Goal: Transaction & Acquisition: Purchase product/service

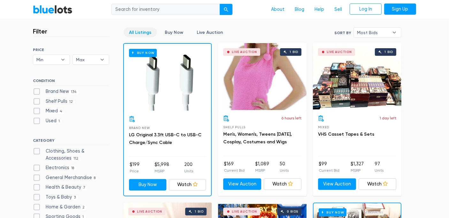
scroll to position [160, 0]
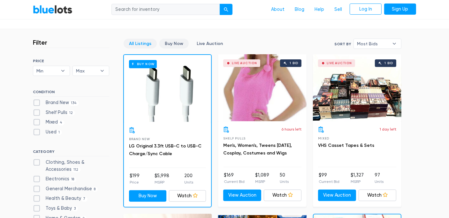
drag, startPoint x: 172, startPoint y: 42, endPoint x: 175, endPoint y: 44, distance: 3.4
click at [173, 42] on link "Buy Now" at bounding box center [174, 44] width 29 height 10
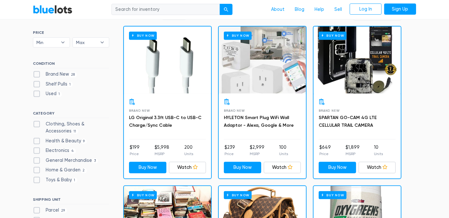
scroll to position [204, 0]
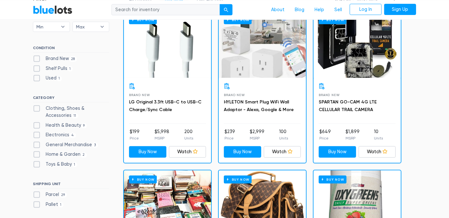
click at [252, 105] on h3 "HYLETON Smart Plug WiFi Wall Adaptor - Alexa, Google & More" at bounding box center [262, 105] width 77 height 15
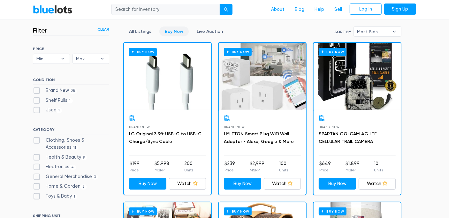
click at [252, 97] on div "Buy Now" at bounding box center [262, 76] width 87 height 67
click at [333, 136] on link "SPARTAN GO-CAM 4G LTE CELLULAR TRAIL CAMERA" at bounding box center [348, 137] width 58 height 13
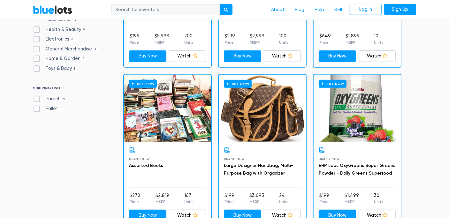
scroll to position [332, 0]
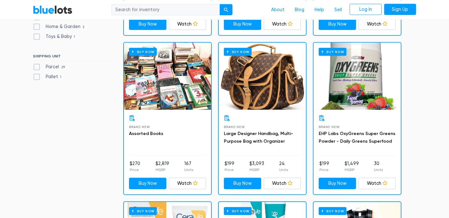
click at [264, 92] on div "Buy Now" at bounding box center [262, 76] width 87 height 67
click at [160, 71] on div "Buy Now" at bounding box center [167, 76] width 87 height 67
click at [359, 77] on div "Buy Now" at bounding box center [357, 76] width 87 height 67
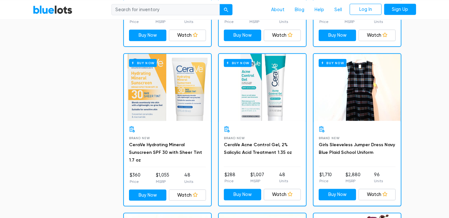
scroll to position [492, 0]
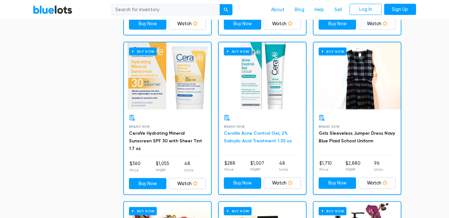
click at [252, 138] on link "CeraVe Acne Control Gel, 2% Salicylic Acid Treatment 1.35 oz" at bounding box center [258, 137] width 68 height 13
click at [162, 90] on div "Buy Now" at bounding box center [167, 76] width 87 height 67
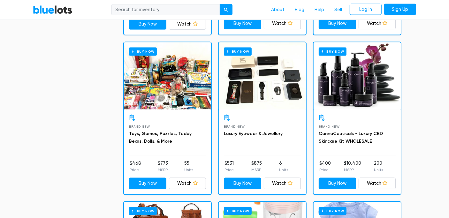
scroll to position [683, 0]
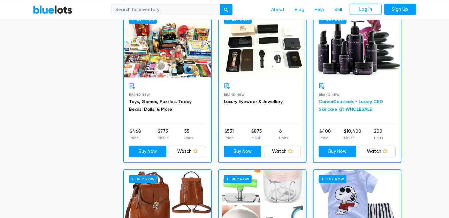
click at [351, 103] on link "CannaCeuticals - Luxury CBD Skincare Kit WHOLESALE" at bounding box center [351, 105] width 64 height 13
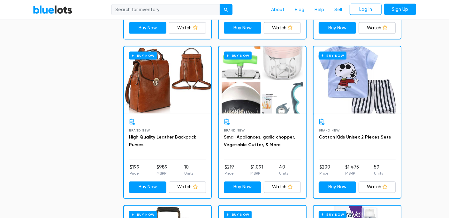
scroll to position [811, 0]
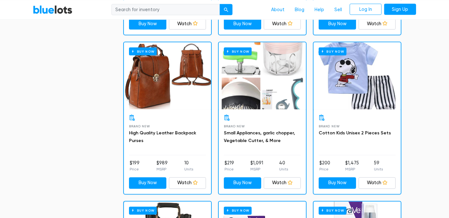
click at [253, 100] on div "Buy Now" at bounding box center [262, 76] width 87 height 67
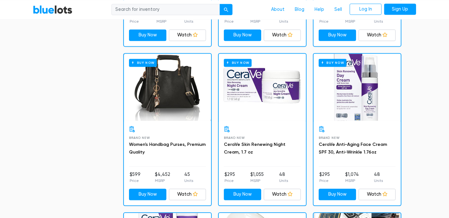
scroll to position [971, 0]
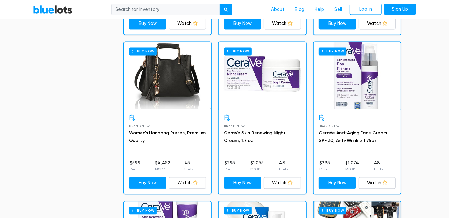
click at [168, 92] on div "Buy Now" at bounding box center [167, 75] width 87 height 67
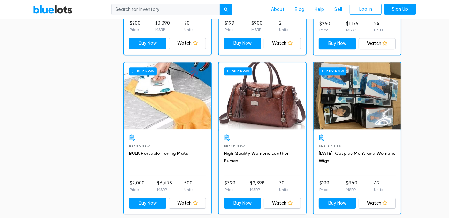
scroll to position [1451, 0]
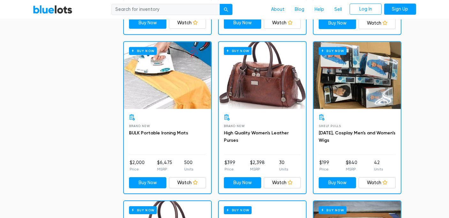
click at [270, 78] on div "Buy Now" at bounding box center [262, 75] width 87 height 67
click at [171, 80] on div "Buy Now" at bounding box center [167, 75] width 87 height 67
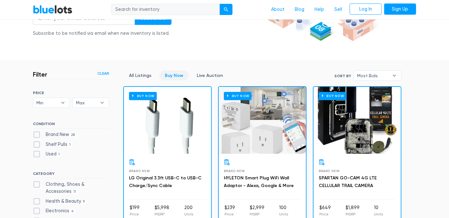
scroll to position [160, 0]
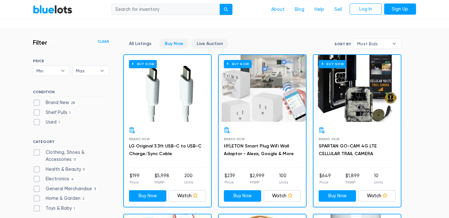
click at [203, 45] on link "Live Auction" at bounding box center [209, 44] width 37 height 10
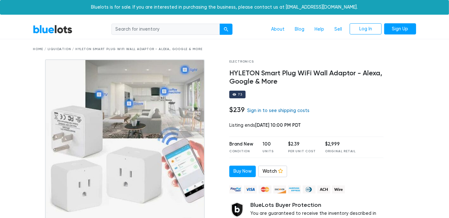
click at [273, 110] on link "Sign in to see shipping costs" at bounding box center [278, 110] width 62 height 5
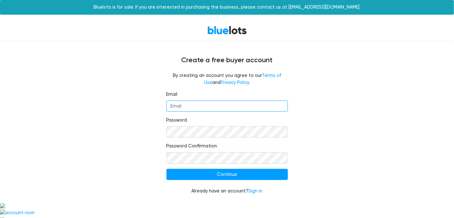
click at [238, 107] on input "Email" at bounding box center [227, 107] width 121 height 12
type input "slick50chevy@gmail.com"
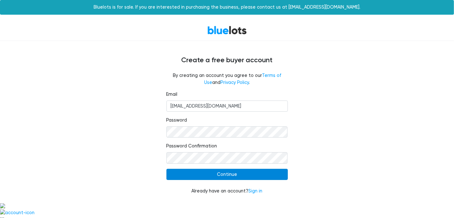
click at [218, 172] on input "Continue" at bounding box center [227, 175] width 121 height 12
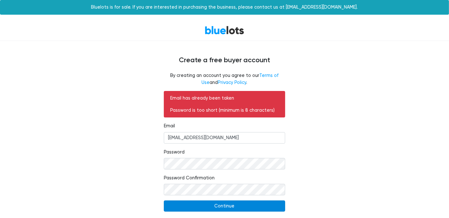
click at [263, 205] on input "Continue" at bounding box center [224, 207] width 121 height 12
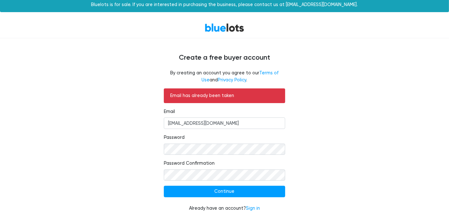
scroll to position [4, 0]
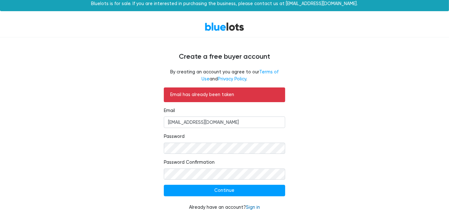
click at [256, 204] on form "Email has already been taken Email slick50chevy@gmail.com Password Password Con…" at bounding box center [224, 149] width 121 height 123
click at [252, 208] on link "Sign in" at bounding box center [253, 207] width 14 height 5
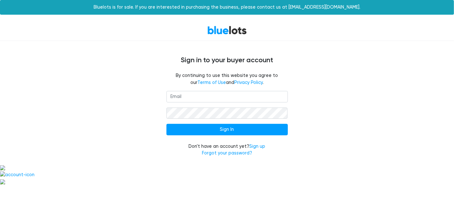
click at [183, 97] on input "email" at bounding box center [227, 97] width 121 height 12
type input "[EMAIL_ADDRESS][DOMAIN_NAME]"
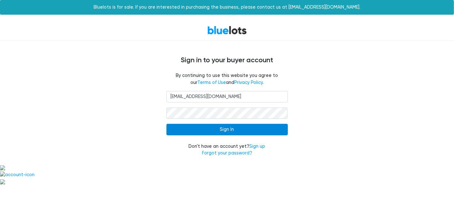
click at [268, 127] on input "Sign In" at bounding box center [227, 130] width 121 height 12
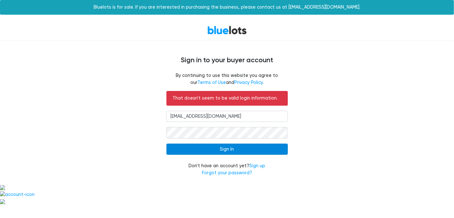
click at [256, 149] on input "Sign In" at bounding box center [227, 150] width 121 height 12
click at [261, 146] on input "Sign In" at bounding box center [227, 150] width 121 height 12
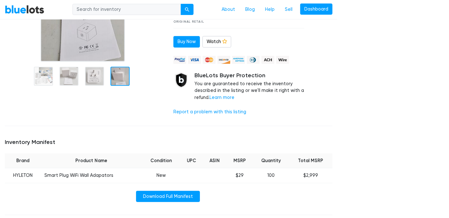
scroll to position [192, 0]
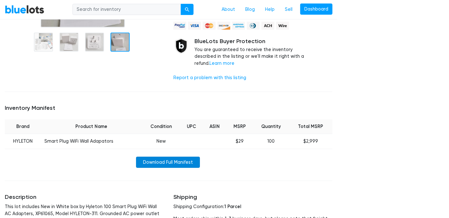
click at [165, 157] on link "Download Full Manifest" at bounding box center [168, 163] width 64 height 12
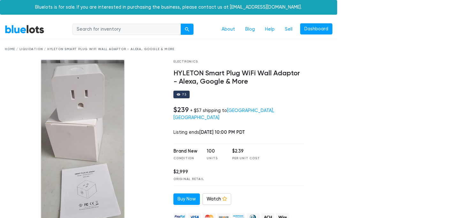
scroll to position [0, 0]
click at [284, 107] on div "$239 + $57 shipping to Springfield, MO" at bounding box center [239, 113] width 131 height 15
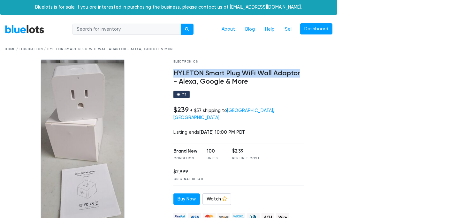
drag, startPoint x: 174, startPoint y: 73, endPoint x: 298, endPoint y: 71, distance: 124.4
click at [298, 71] on h4 "HYLETON Smart Plug WiFi Wall Adaptor - Alexa, Google & More" at bounding box center [239, 77] width 131 height 17
drag, startPoint x: 298, startPoint y: 71, endPoint x: 275, endPoint y: 76, distance: 24.1
copy h4 "HYLETON Smart Plug WiFi Wall Adaptor"
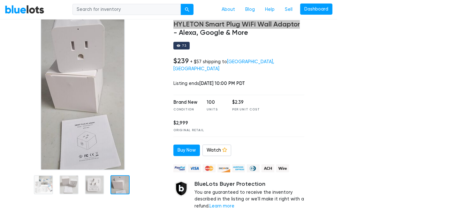
scroll to position [64, 0]
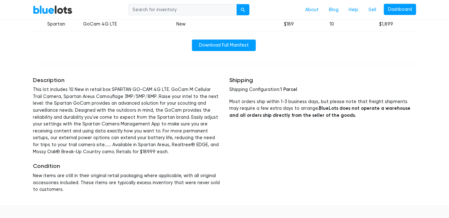
scroll to position [213, 0]
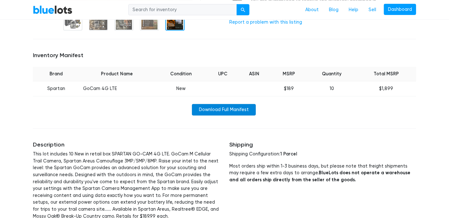
click at [225, 109] on link "Download Full Manifest" at bounding box center [224, 110] width 64 height 12
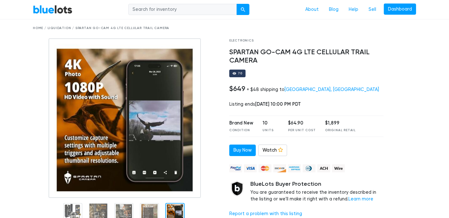
scroll to position [0, 0]
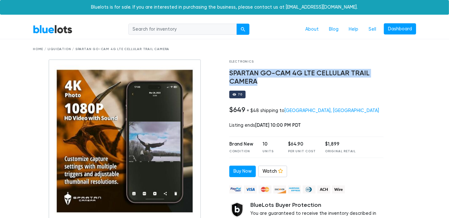
drag, startPoint x: 230, startPoint y: 73, endPoint x: 366, endPoint y: 79, distance: 136.3
click at [366, 79] on h4 "SPARTAN GO-CAM 4G LTE CELLULAR TRAIL CAMERA" at bounding box center [307, 77] width 154 height 17
drag, startPoint x: 366, startPoint y: 79, endPoint x: 323, endPoint y: 74, distance: 43.1
copy h4 "SPARTAN GO-CAM 4G LTE CELLULAR TRAIL CAMERA"
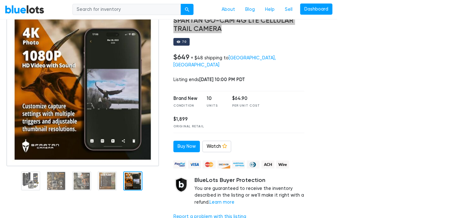
scroll to position [64, 0]
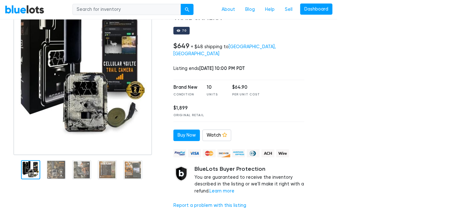
click at [33, 174] on div at bounding box center [30, 169] width 19 height 19
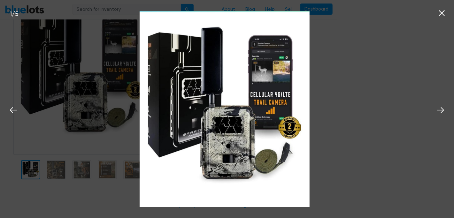
click at [323, 52] on div "1 / 5" at bounding box center [227, 109] width 454 height 218
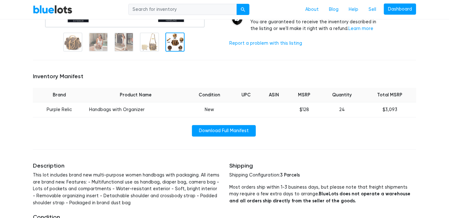
scroll to position [177, 0]
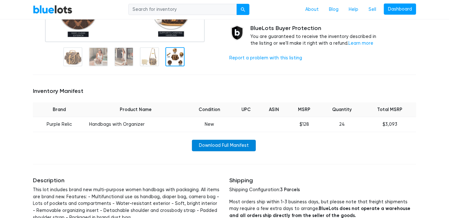
click at [214, 144] on link "Download Full Manifest" at bounding box center [224, 146] width 64 height 12
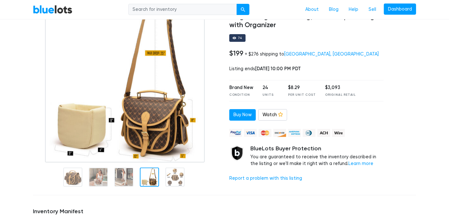
scroll to position [49, 0]
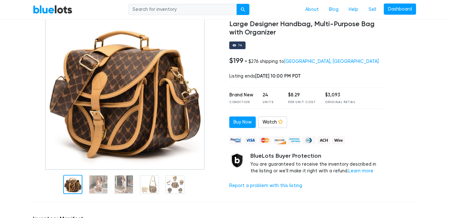
click at [67, 189] on div at bounding box center [72, 184] width 19 height 19
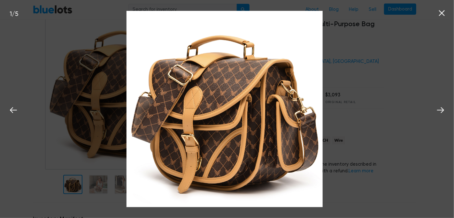
click at [228, 114] on img at bounding box center [225, 109] width 197 height 197
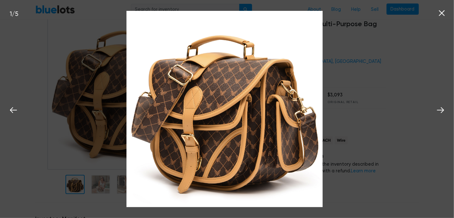
click at [438, 14] on icon at bounding box center [442, 13] width 10 height 10
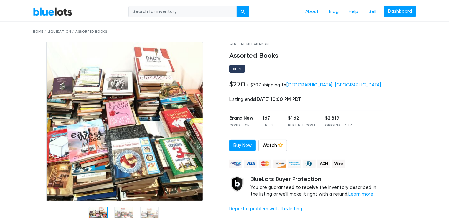
scroll to position [32, 0]
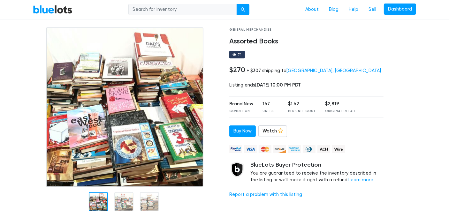
click at [128, 200] on div at bounding box center [123, 201] width 19 height 19
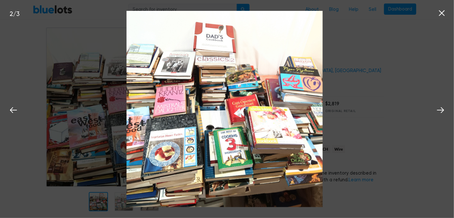
click at [442, 13] on icon at bounding box center [442, 13] width 6 height 6
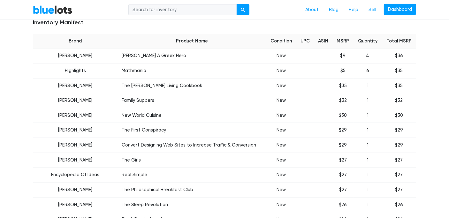
scroll to position [256, 0]
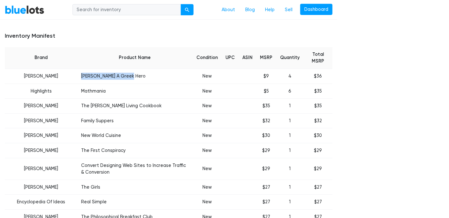
drag, startPoint x: 90, startPoint y: 51, endPoint x: 129, endPoint y: 52, distance: 39.4
click at [129, 69] on td "Odysseus A Greek Hero" at bounding box center [134, 76] width 115 height 15
drag, startPoint x: 129, startPoint y: 52, endPoint x: 109, endPoint y: 51, distance: 19.9
drag, startPoint x: 73, startPoint y: 65, endPoint x: 100, endPoint y: 66, distance: 27.2
click at [100, 84] on td "Mathmania" at bounding box center [134, 91] width 115 height 15
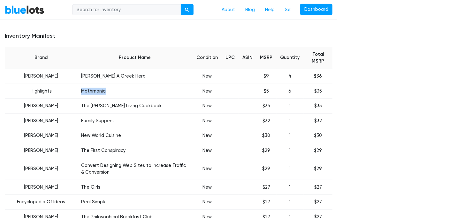
drag, startPoint x: 100, startPoint y: 66, endPoint x: 77, endPoint y: 64, distance: 23.4
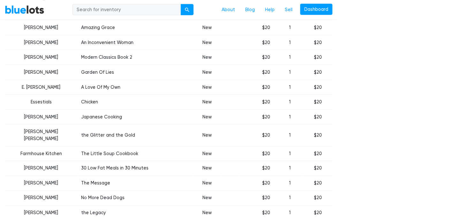
scroll to position [671, 0]
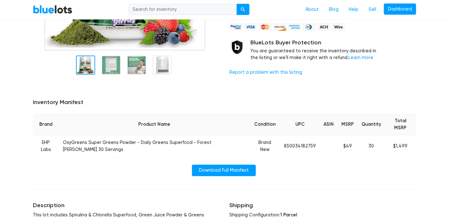
scroll to position [128, 0]
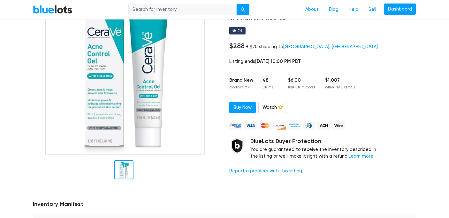
scroll to position [32, 0]
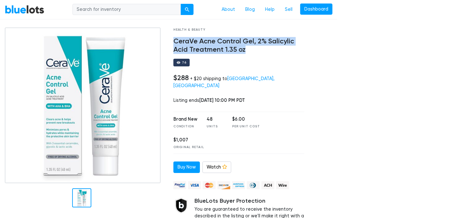
drag, startPoint x: 173, startPoint y: 40, endPoint x: 296, endPoint y: 48, distance: 123.0
click at [296, 48] on div "Health & Beauty CeraVe Acne Control Gel, 2% [MEDICAL_DATA] Treatment 1.35 oz 76…" at bounding box center [239, 136] width 141 height 219
drag, startPoint x: 296, startPoint y: 48, endPoint x: 273, endPoint y: 43, distance: 23.0
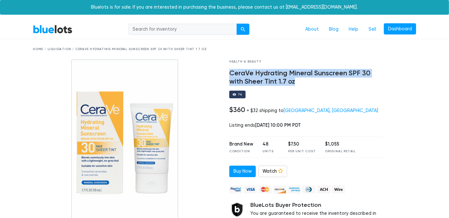
drag, startPoint x: 230, startPoint y: 74, endPoint x: 373, endPoint y: 82, distance: 142.8
click at [375, 83] on h4 "CeraVe Hydrating Mineral Sunscreen SPF 30 with Sheer Tint 1.7 oz" at bounding box center [307, 77] width 154 height 17
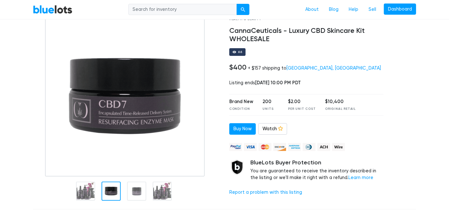
scroll to position [32, 0]
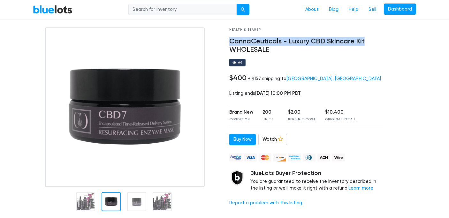
drag, startPoint x: 230, startPoint y: 40, endPoint x: 363, endPoint y: 43, distance: 134.0
click at [363, 43] on h4 "CannaCeuticals - Luxury CBD Skincare Kit WHOLESALE" at bounding box center [307, 45] width 154 height 17
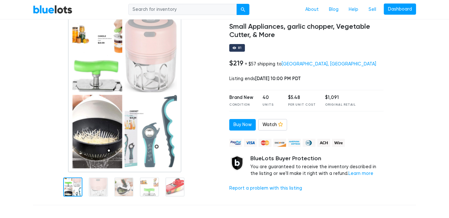
scroll to position [32, 0]
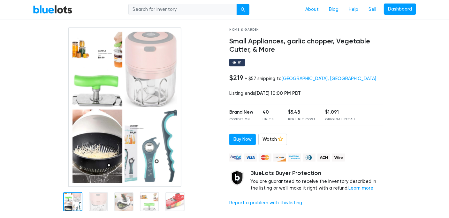
click at [96, 61] on img at bounding box center [124, 107] width 113 height 160
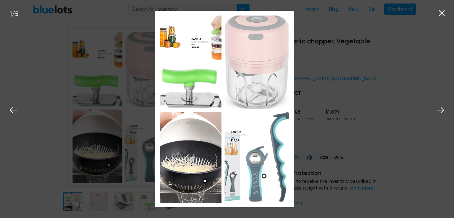
drag, startPoint x: 213, startPoint y: 30, endPoint x: 191, endPoint y: 55, distance: 32.2
click at [191, 55] on img at bounding box center [224, 109] width 139 height 197
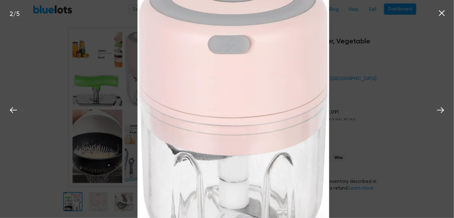
click at [95, 70] on div "2 / 5" at bounding box center [227, 109] width 454 height 218
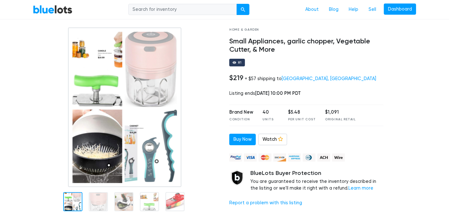
click at [103, 72] on img at bounding box center [124, 107] width 113 height 160
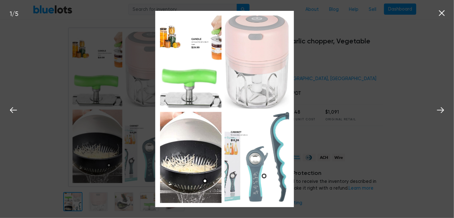
click at [198, 46] on img at bounding box center [224, 109] width 139 height 197
click at [194, 35] on img at bounding box center [224, 109] width 139 height 197
click at [196, 117] on img at bounding box center [224, 109] width 139 height 197
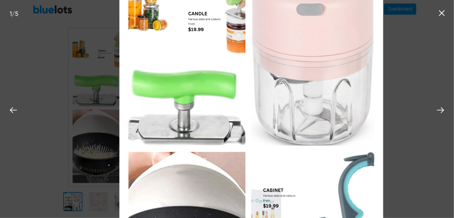
click at [61, 62] on div "1 / 5" at bounding box center [227, 109] width 454 height 218
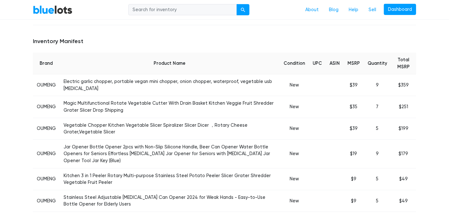
scroll to position [256, 0]
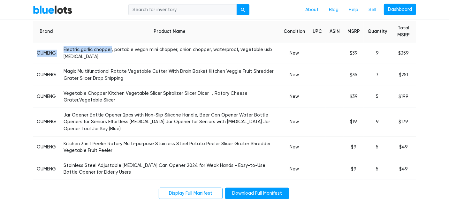
drag, startPoint x: 36, startPoint y: 52, endPoint x: 112, endPoint y: 50, distance: 75.8
click at [112, 50] on tr "OUMENG Electric garlic chopper, portable vegan mini chopper, onion chopper, wat…" at bounding box center [225, 54] width 384 height 22
drag, startPoint x: 112, startPoint y: 50, endPoint x: 104, endPoint y: 51, distance: 7.5
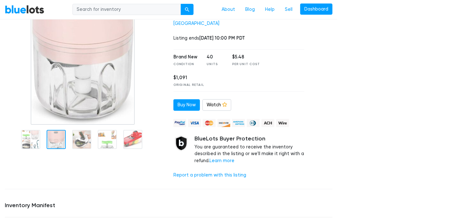
scroll to position [96, 0]
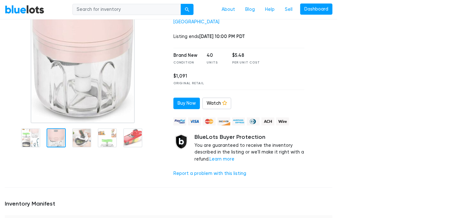
click at [312, 47] on div at bounding box center [323, 73] width 28 height 219
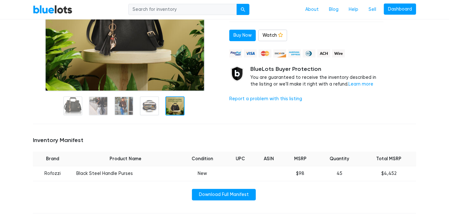
scroll to position [160, 0]
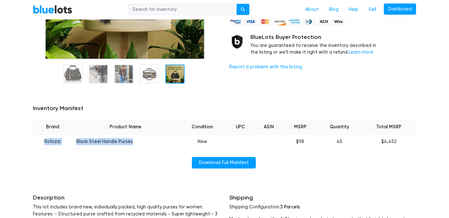
drag, startPoint x: 45, startPoint y: 141, endPoint x: 133, endPoint y: 140, distance: 88.6
click at [133, 140] on tr "Rofozzi Black Steel Handle Purses New $98 45 $4,452" at bounding box center [225, 142] width 384 height 15
drag, startPoint x: 133, startPoint y: 140, endPoint x: 114, endPoint y: 143, distance: 19.4
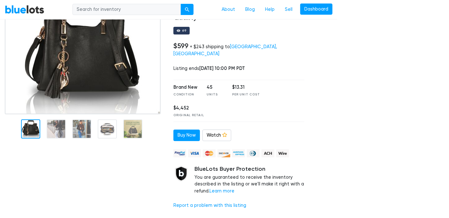
scroll to position [32, 0]
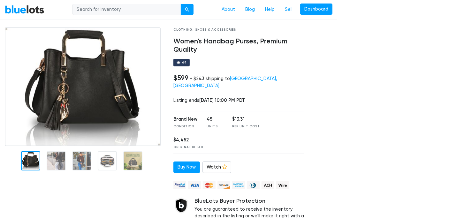
click at [30, 161] on div at bounding box center [30, 161] width 19 height 19
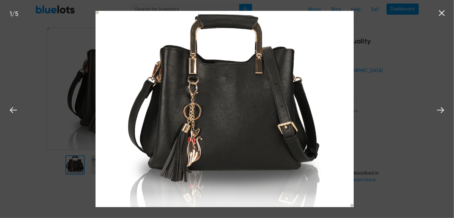
click at [442, 11] on icon at bounding box center [442, 13] width 10 height 10
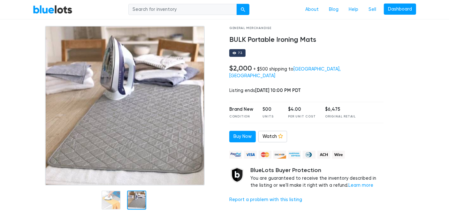
scroll to position [32, 0]
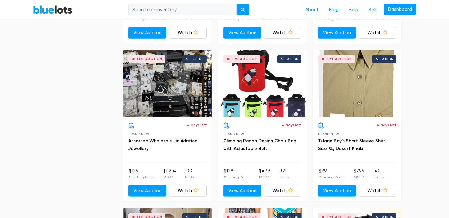
scroll to position [492, 0]
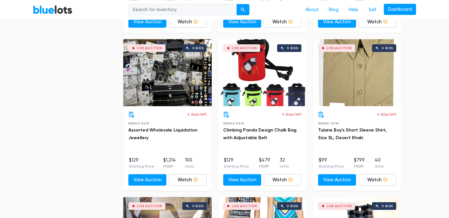
click at [353, 75] on div "Live Auction 0 bids" at bounding box center [357, 72] width 89 height 67
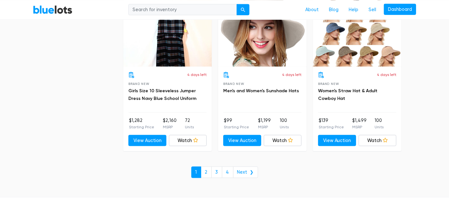
scroll to position [2442, 0]
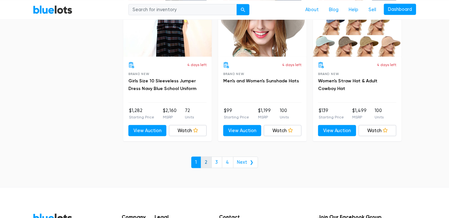
click at [206, 160] on link "2" at bounding box center [206, 163] width 11 height 12
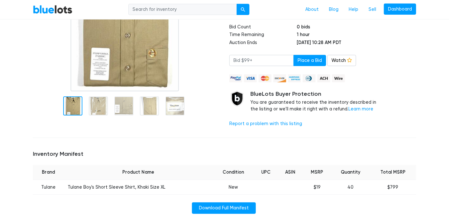
scroll to position [160, 0]
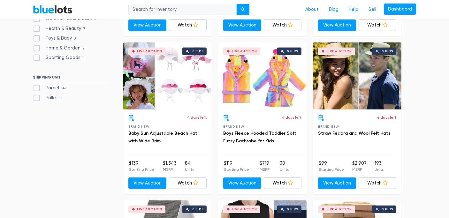
scroll to position [192, 0]
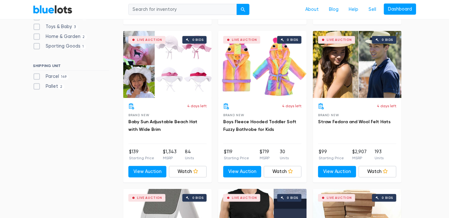
click at [237, 68] on div "Live Auction 0 bids" at bounding box center [262, 64] width 89 height 67
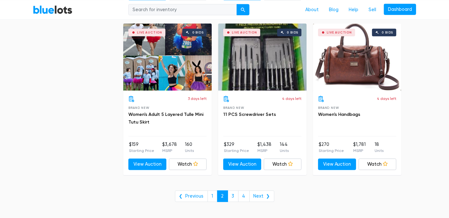
scroll to position [2270, 0]
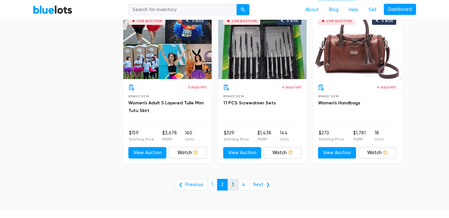
click at [234, 183] on link "3" at bounding box center [233, 185] width 11 height 12
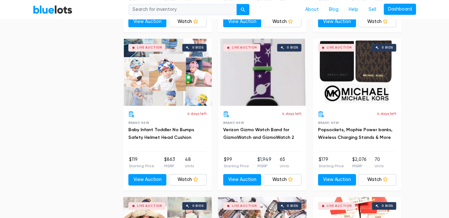
scroll to position [991, 0]
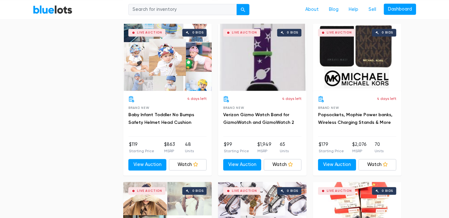
click at [358, 50] on div "Live Auction 0 bids" at bounding box center [357, 57] width 89 height 67
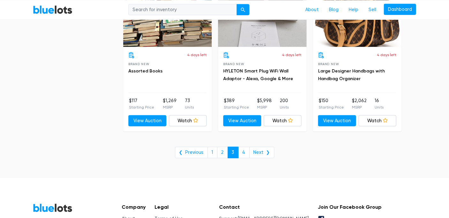
scroll to position [2302, 0]
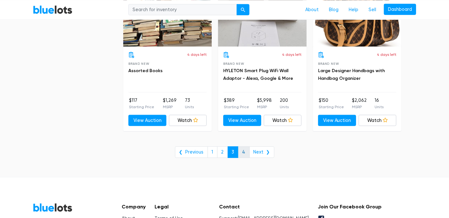
click at [245, 150] on link "4" at bounding box center [244, 153] width 12 height 12
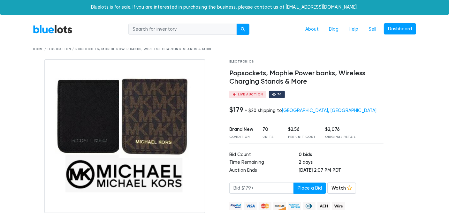
scroll to position [32, 0]
